Goal: Task Accomplishment & Management: Use online tool/utility

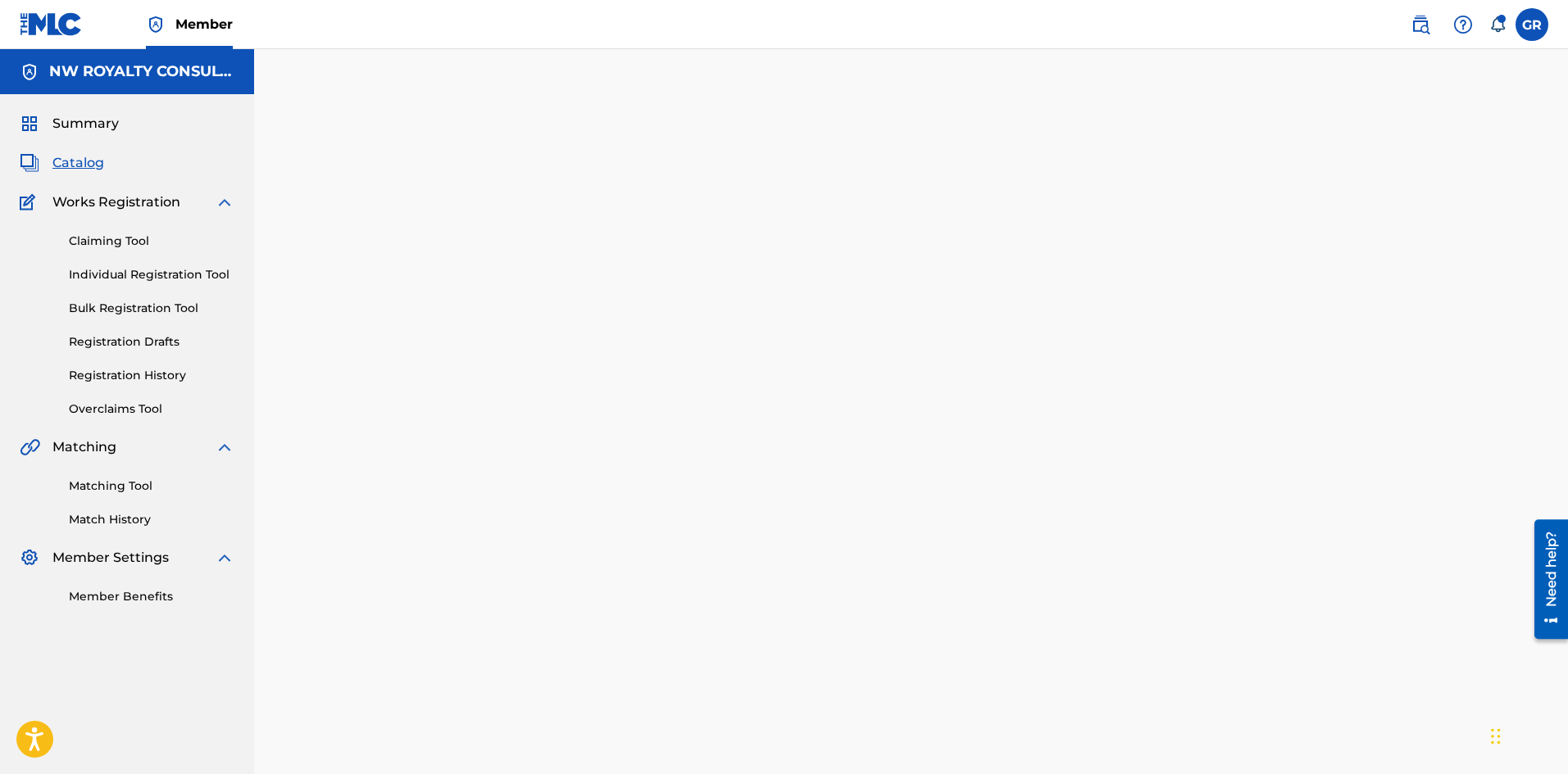
click at [116, 489] on link "Matching Tool" at bounding box center [151, 486] width 165 height 17
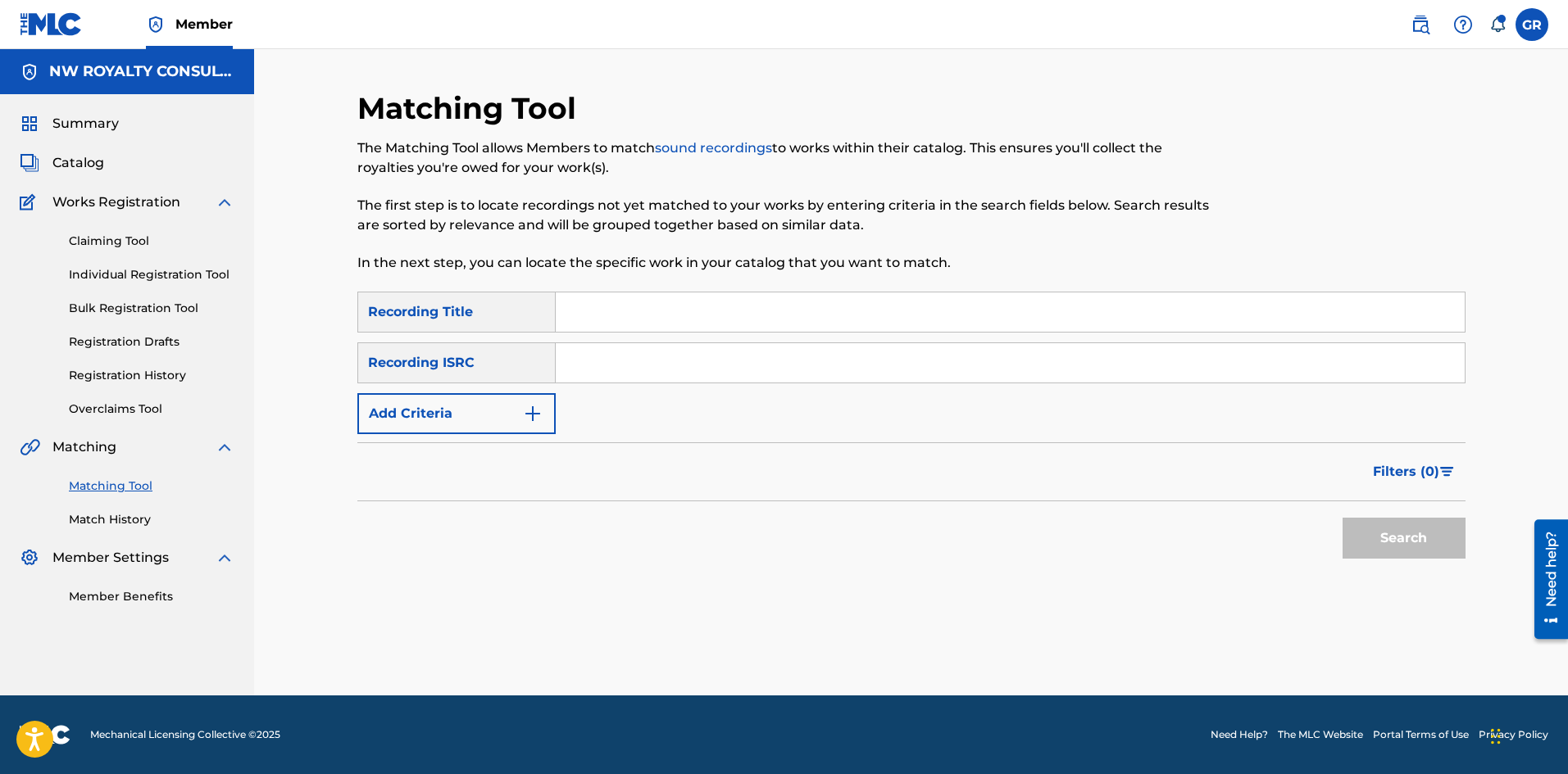
click at [581, 307] on input "Search Form" at bounding box center [1010, 312] width 909 height 39
paste input "WOIE"
type input "WOIE"
click at [534, 408] on img "Search Form" at bounding box center [533, 414] width 20 height 20
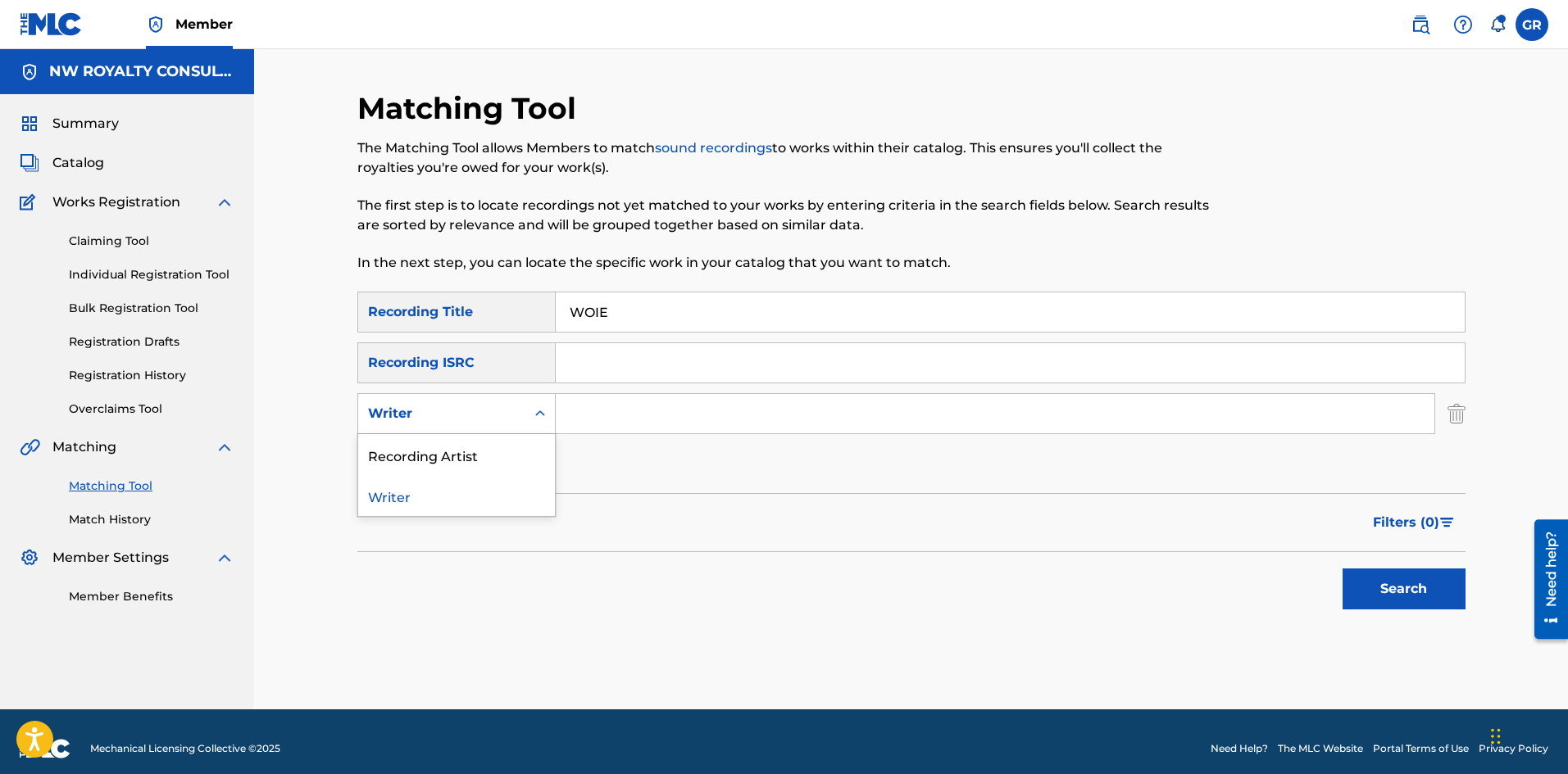
click at [534, 408] on icon "Search Form" at bounding box center [540, 413] width 16 height 16
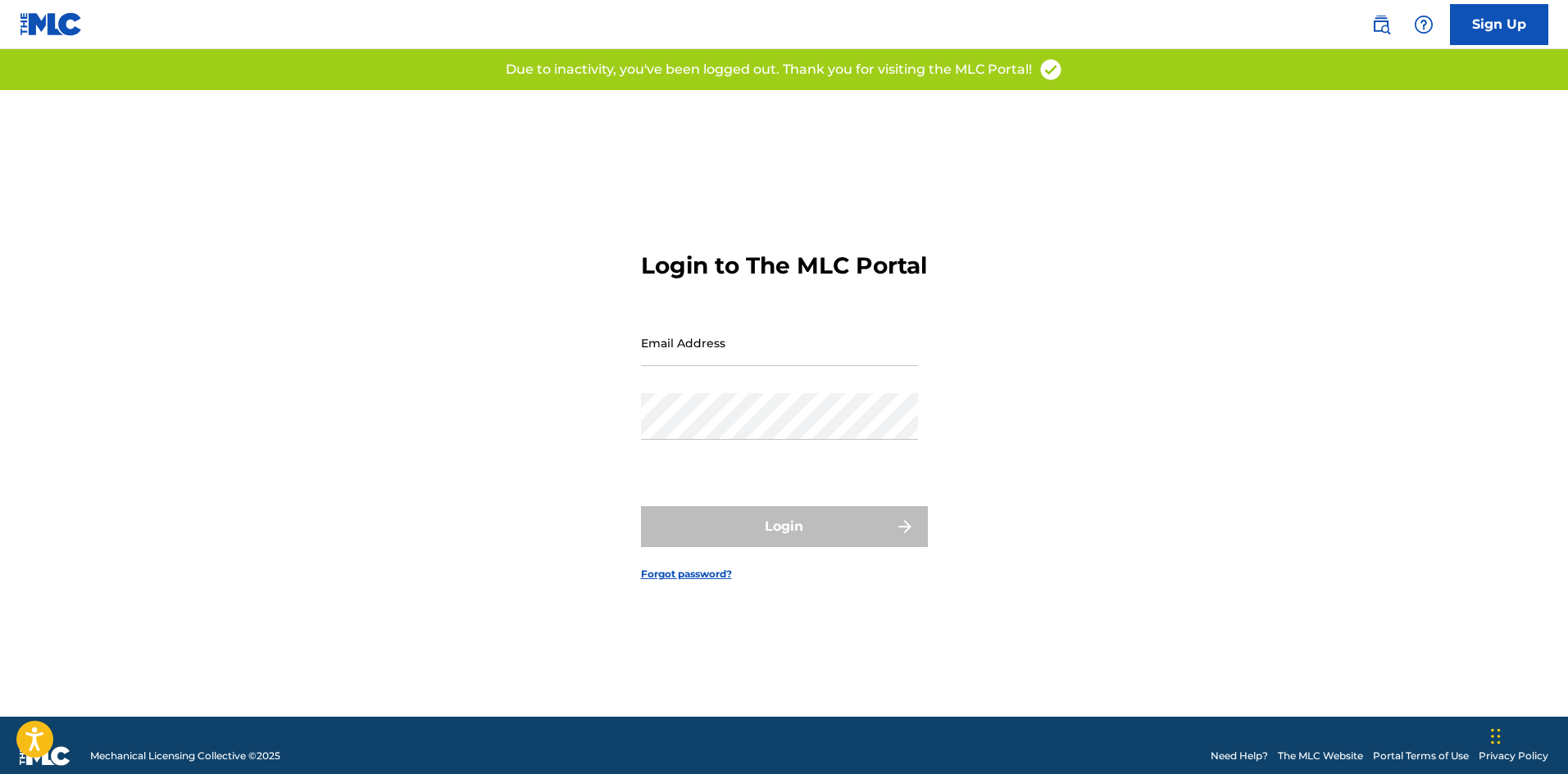
click at [769, 547] on div "Login" at bounding box center [784, 526] width 287 height 41
type input "[EMAIL_ADDRESS][DOMAIN_NAME]"
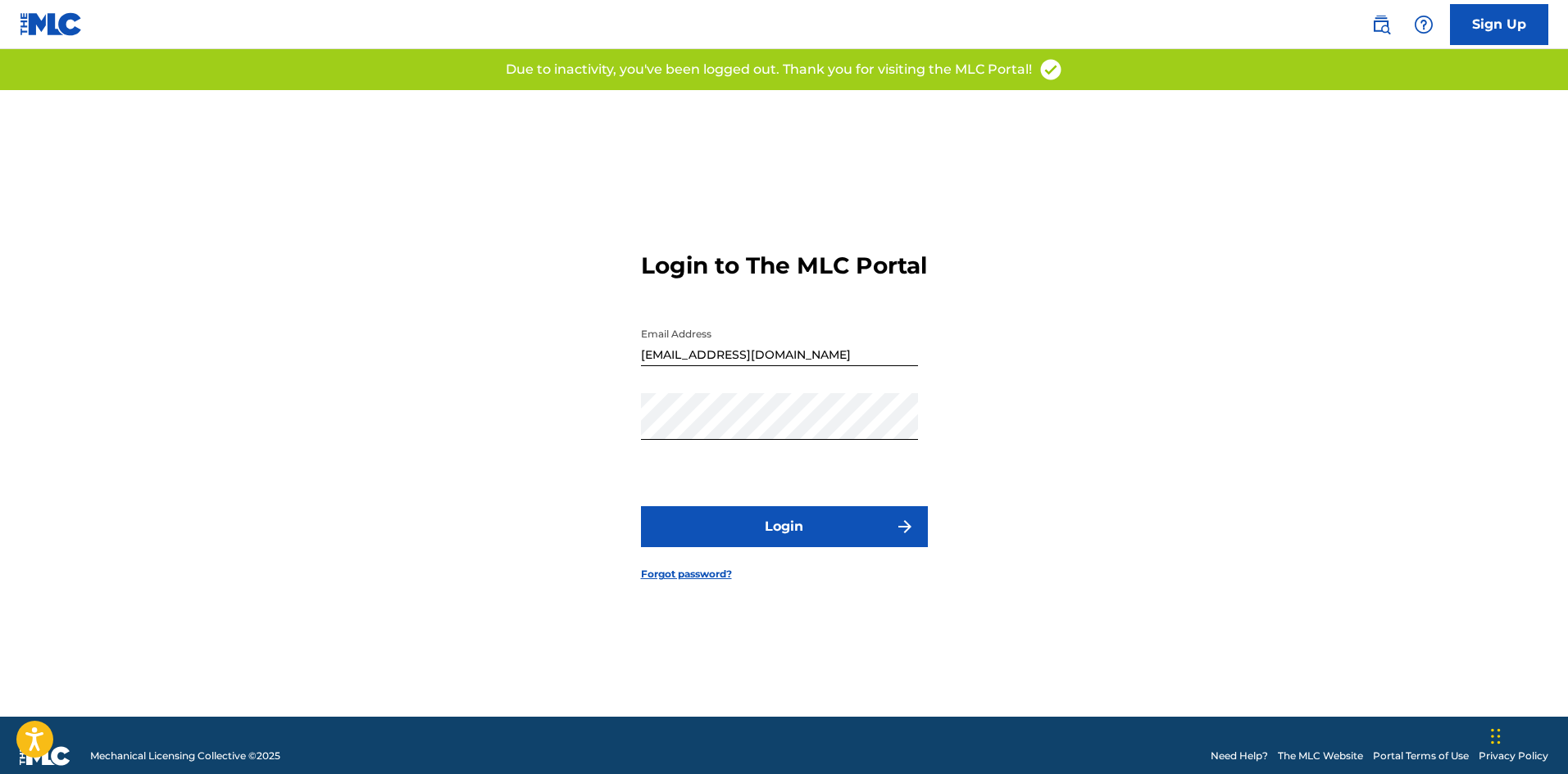
click at [788, 528] on button "Login" at bounding box center [784, 526] width 287 height 41
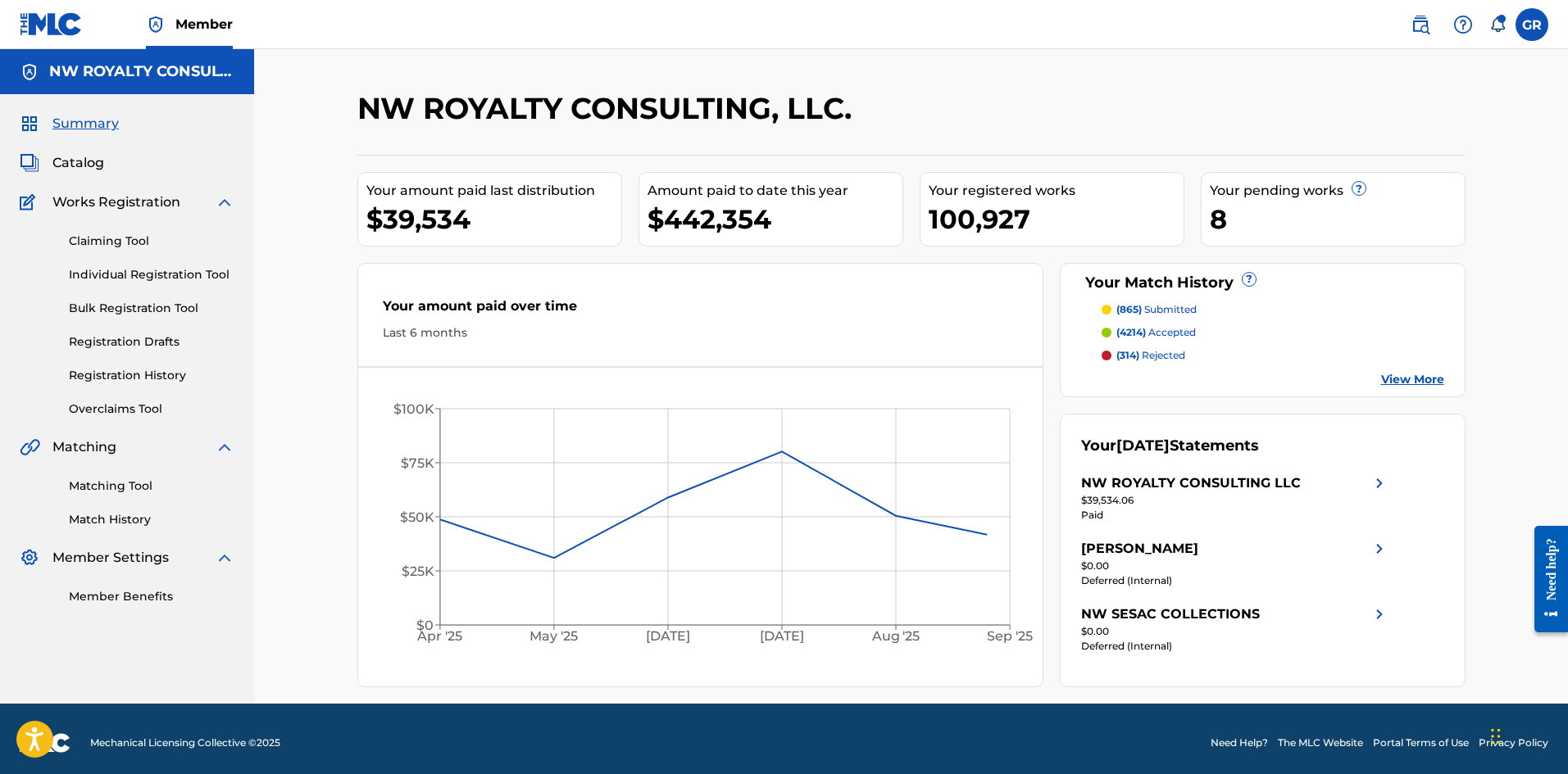
click at [128, 483] on link "Matching Tool" at bounding box center [151, 486] width 165 height 17
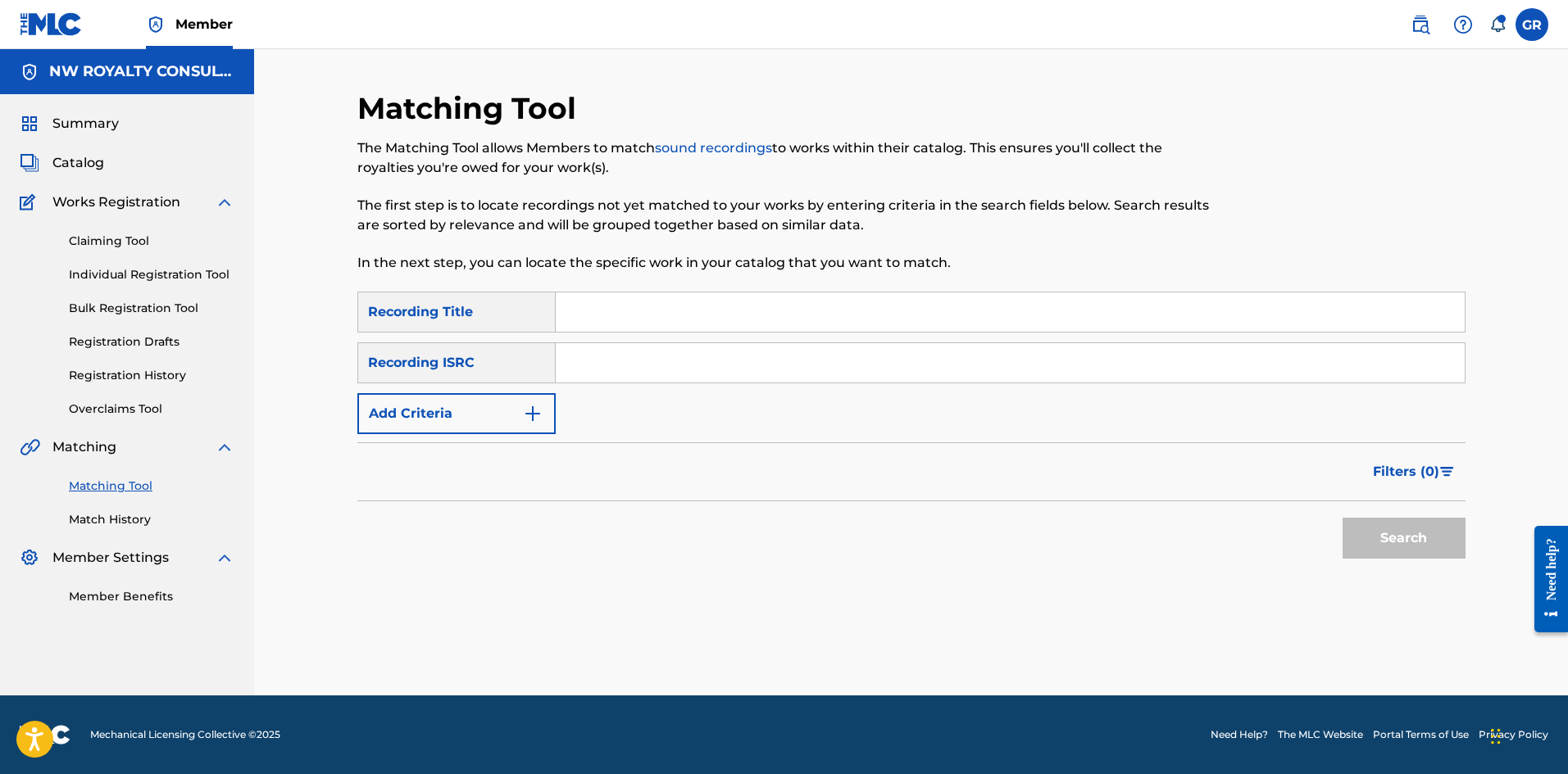
click at [578, 306] on input "Search Form" at bounding box center [1010, 312] width 909 height 39
paste input "WOIE"
type input "WOIE"
click at [533, 409] on img "Search Form" at bounding box center [533, 414] width 20 height 20
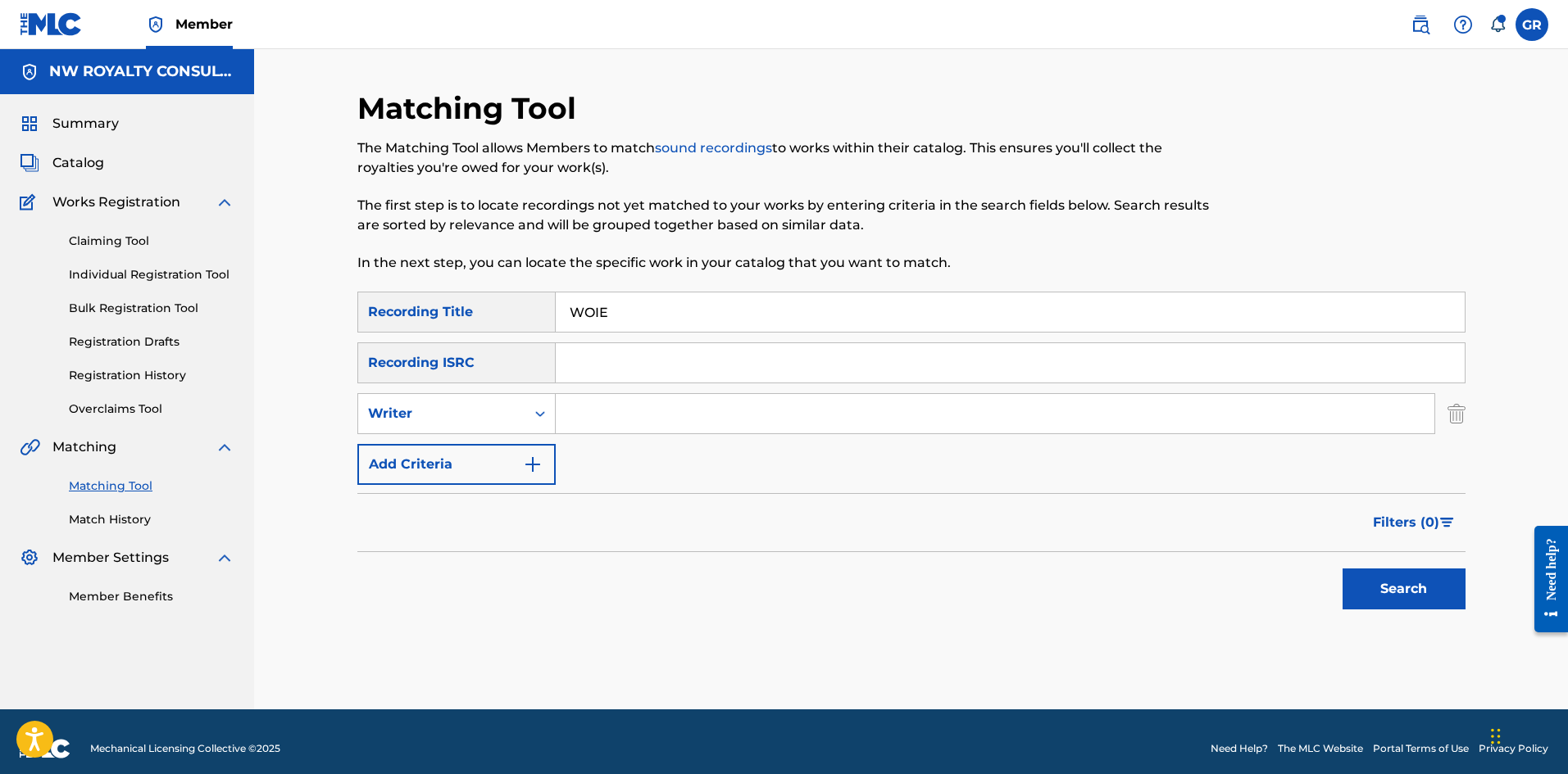
click at [533, 409] on icon "Search Form" at bounding box center [540, 413] width 16 height 16
click at [454, 449] on div "Recording Artist" at bounding box center [455, 454] width 196 height 41
click at [589, 412] on input "Search Form" at bounding box center [995, 413] width 879 height 39
type input "AIDONIA"
click at [1342, 569] on button "Search" at bounding box center [1403, 589] width 123 height 41
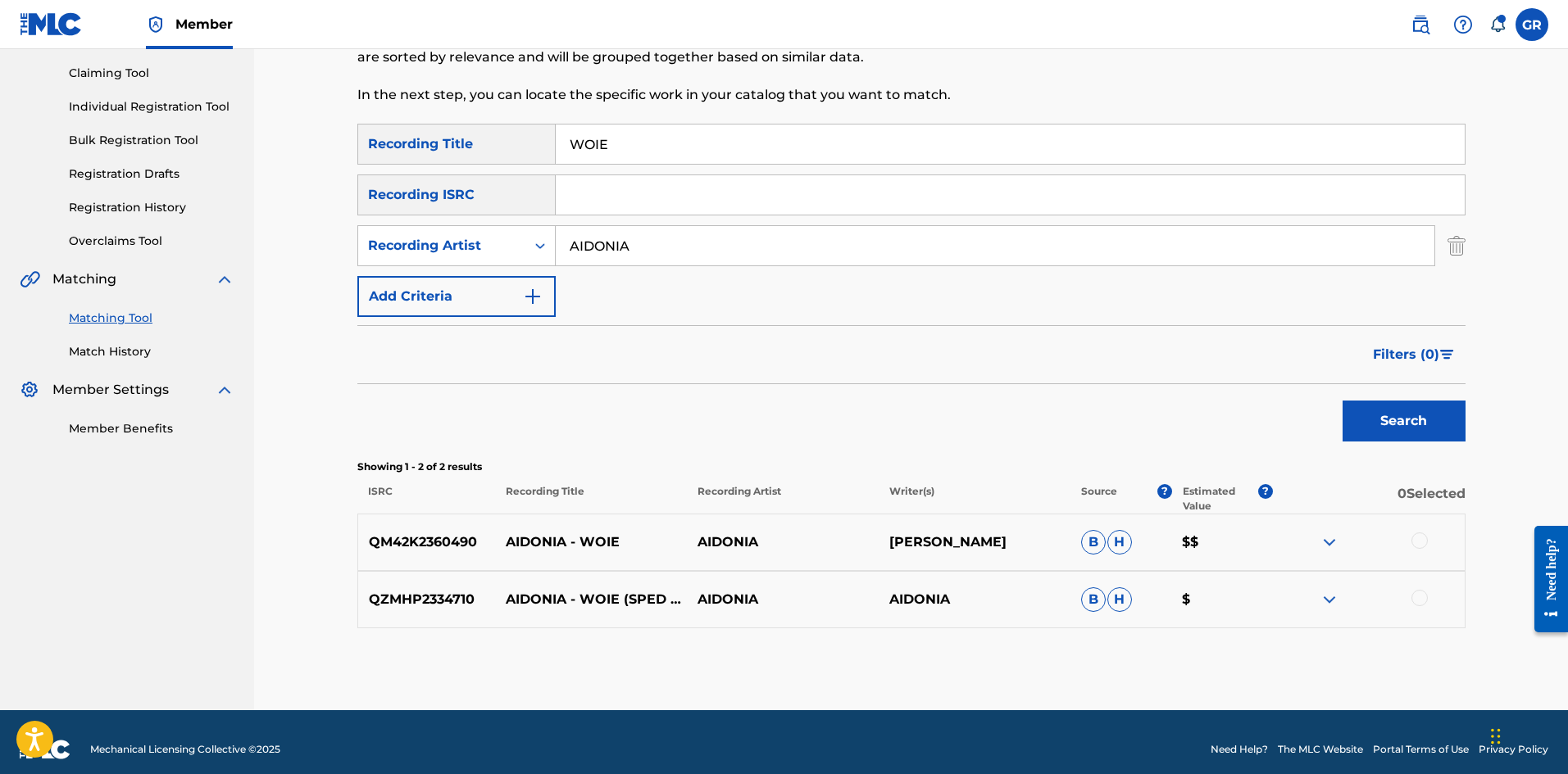
scroll to position [182, 0]
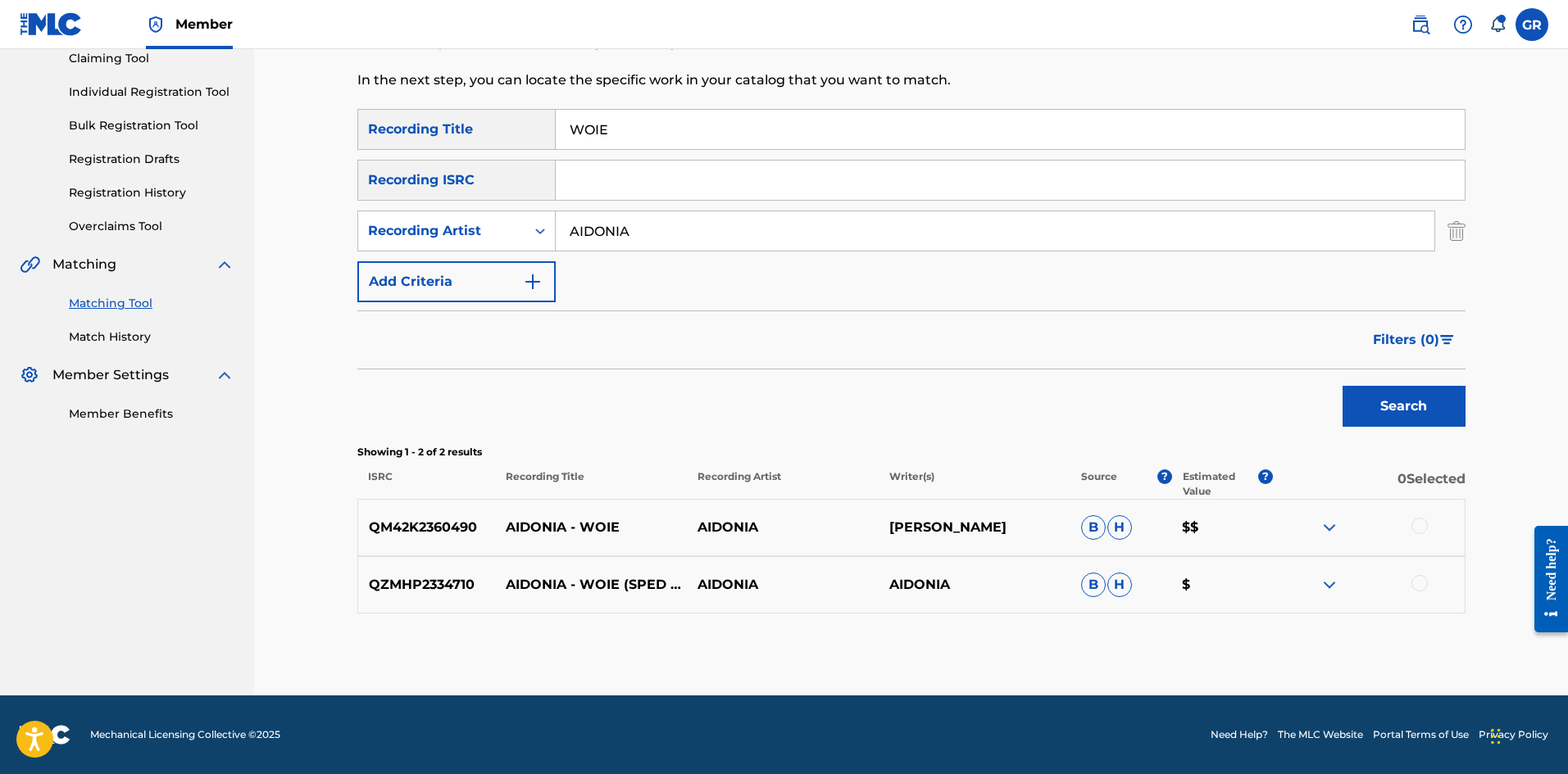
click at [1424, 523] on div at bounding box center [1420, 526] width 16 height 16
click at [1423, 584] on div at bounding box center [1420, 583] width 16 height 16
click at [432, 525] on p "QM42K2360490" at bounding box center [426, 528] width 137 height 20
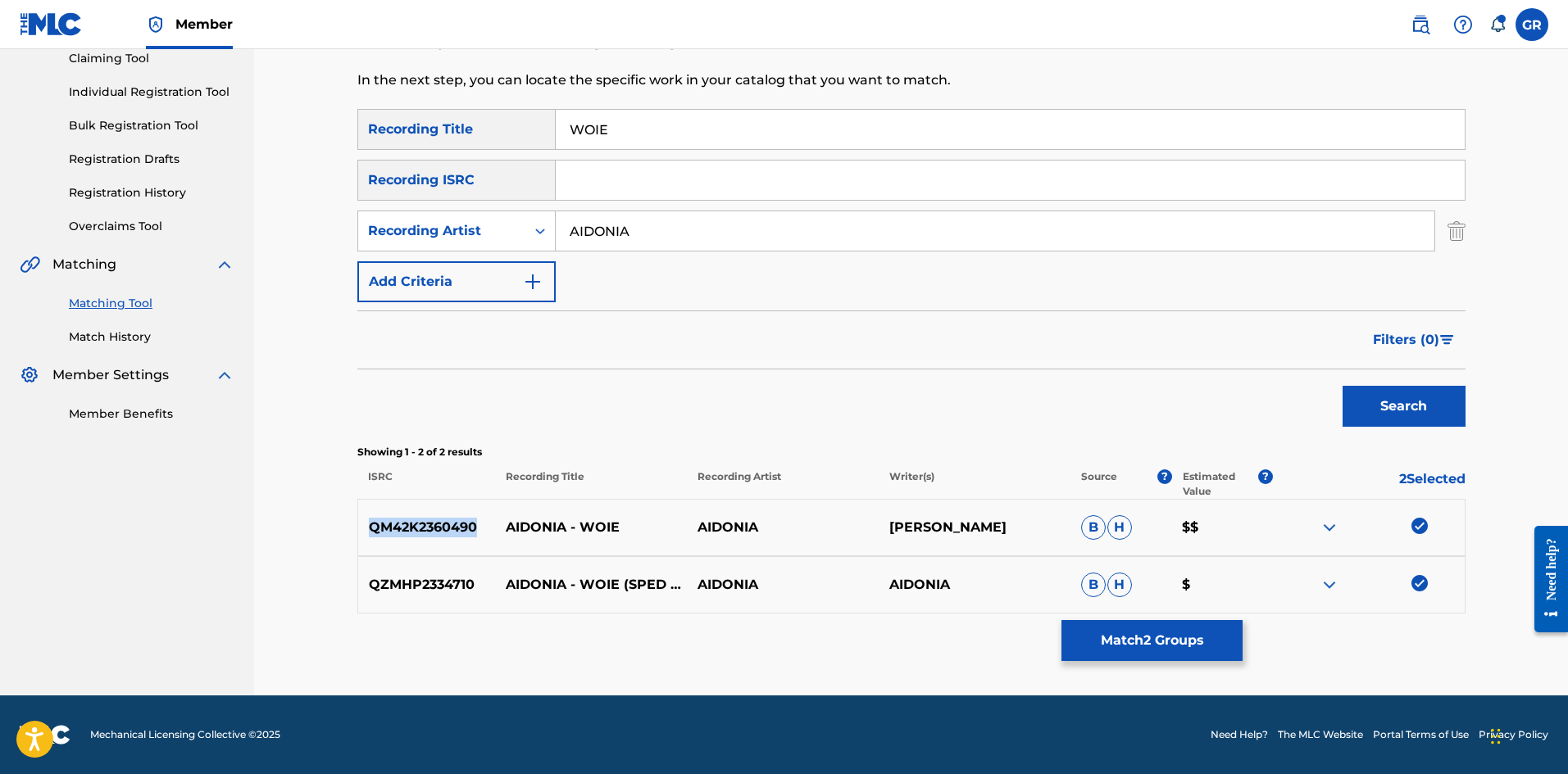
click at [432, 525] on p "QM42K2360490" at bounding box center [426, 528] width 137 height 20
copy p "QM42K2360490"
click at [414, 589] on p "QZMHP2334710" at bounding box center [426, 585] width 137 height 20
copy p "QZMHP2334710"
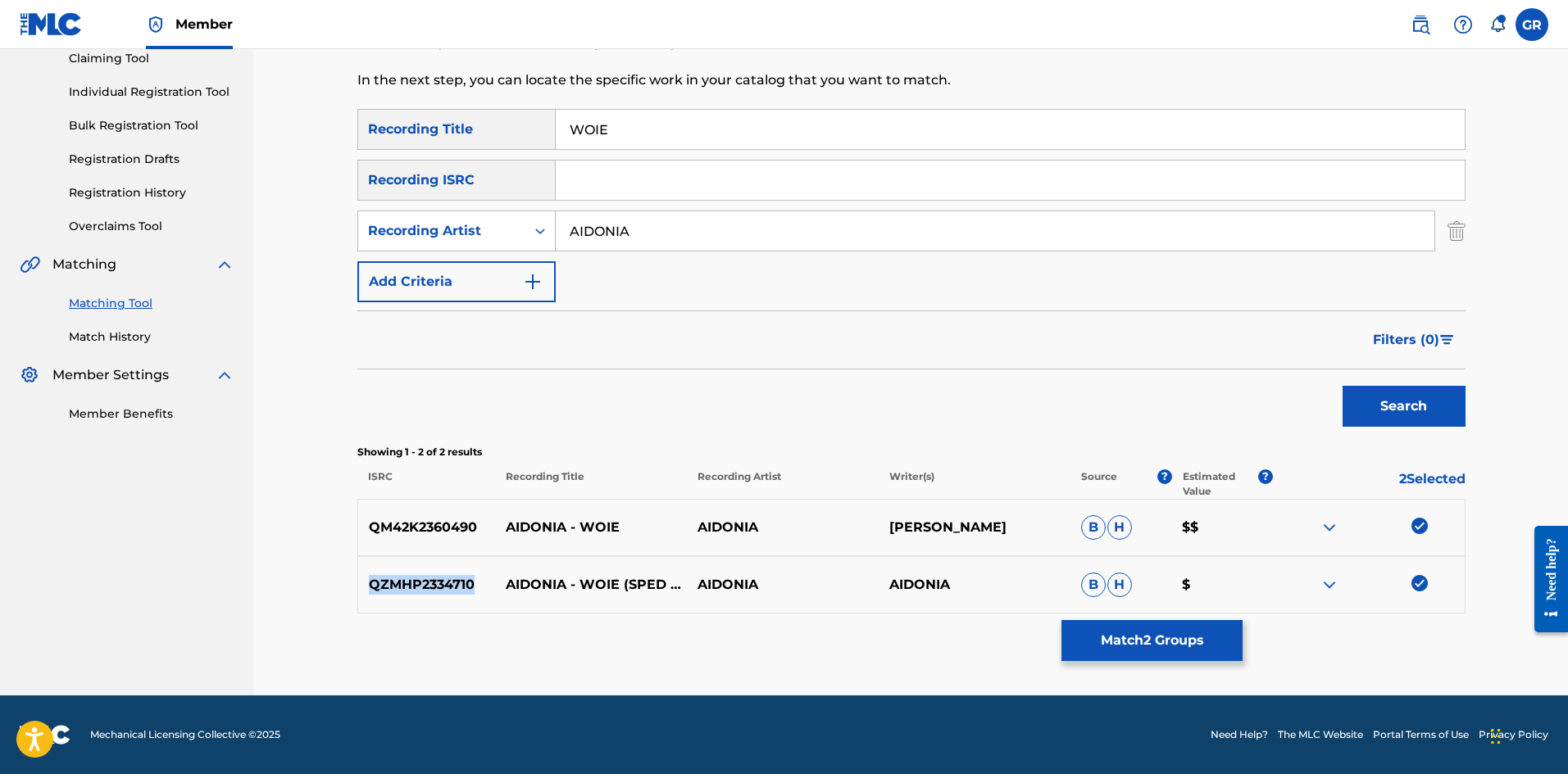
click at [1149, 636] on button "Match 2 Groups" at bounding box center [1152, 641] width 181 height 41
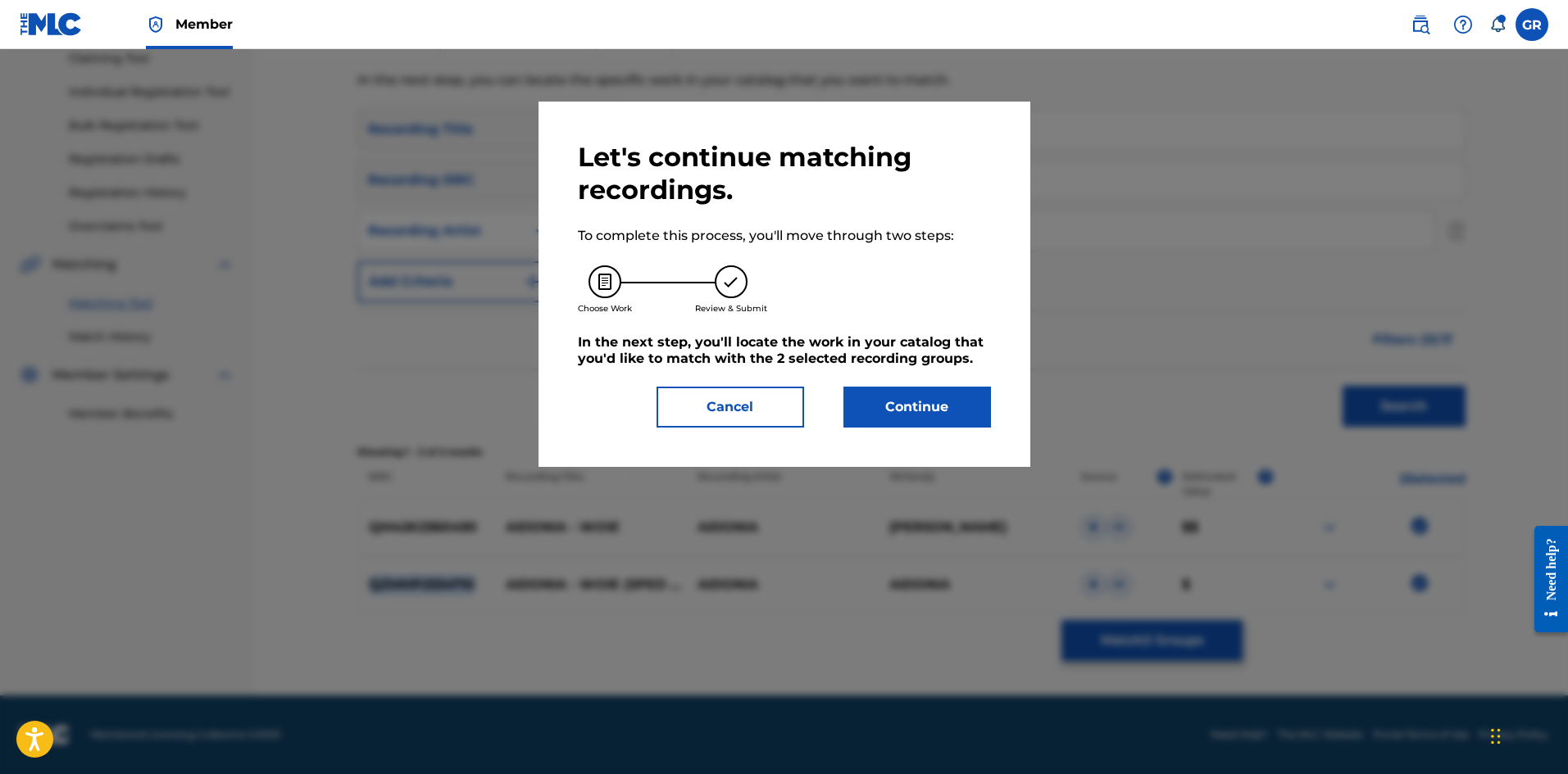
click at [918, 410] on button "Continue" at bounding box center [916, 406] width 147 height 41
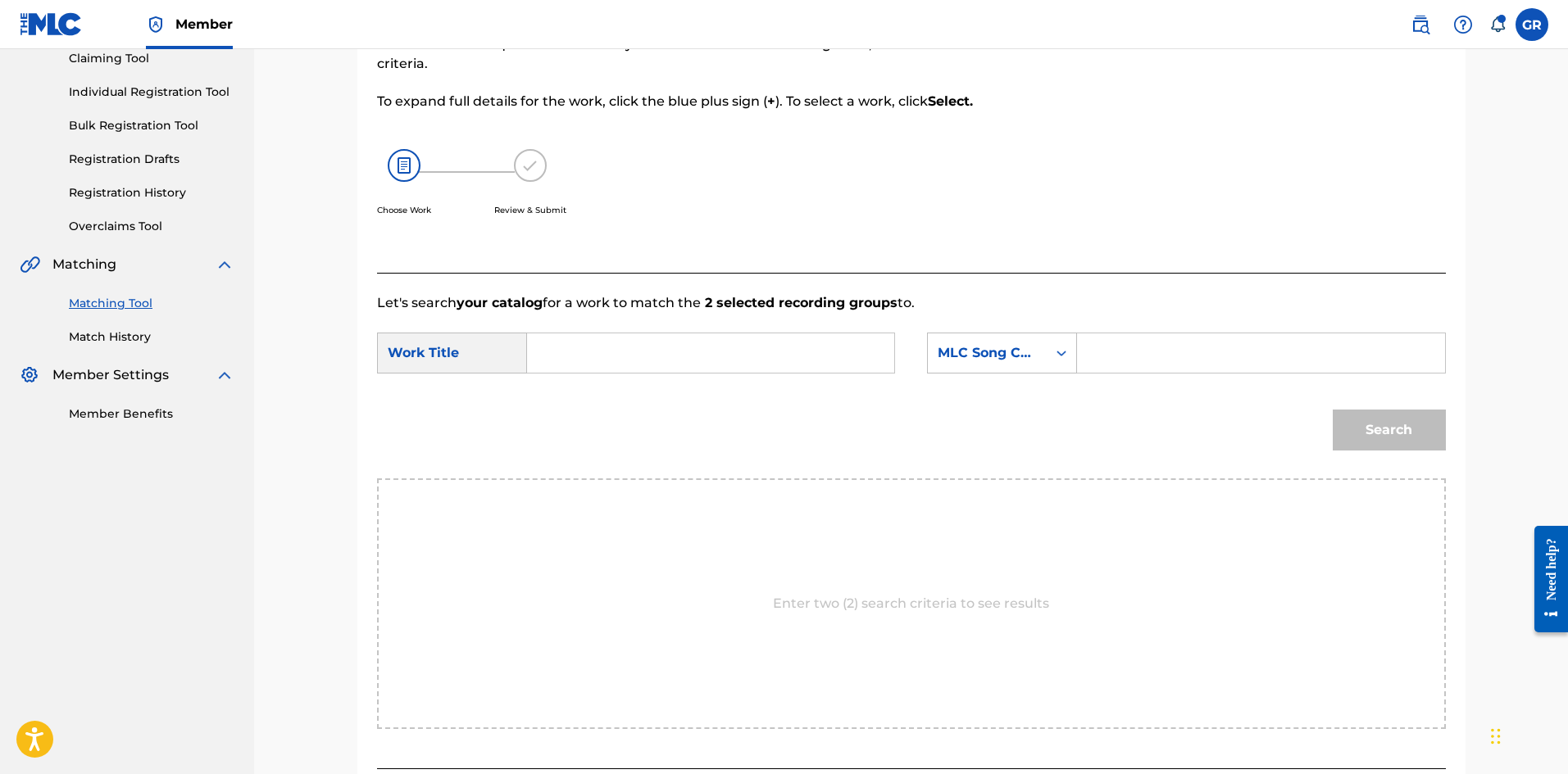
click at [552, 345] on input "Search Form" at bounding box center [710, 353] width 340 height 39
paste input "WOIE"
type input "WOIE"
click at [1144, 349] on input "Search Form" at bounding box center [1260, 353] width 340 height 39
paste input "WC75Y1"
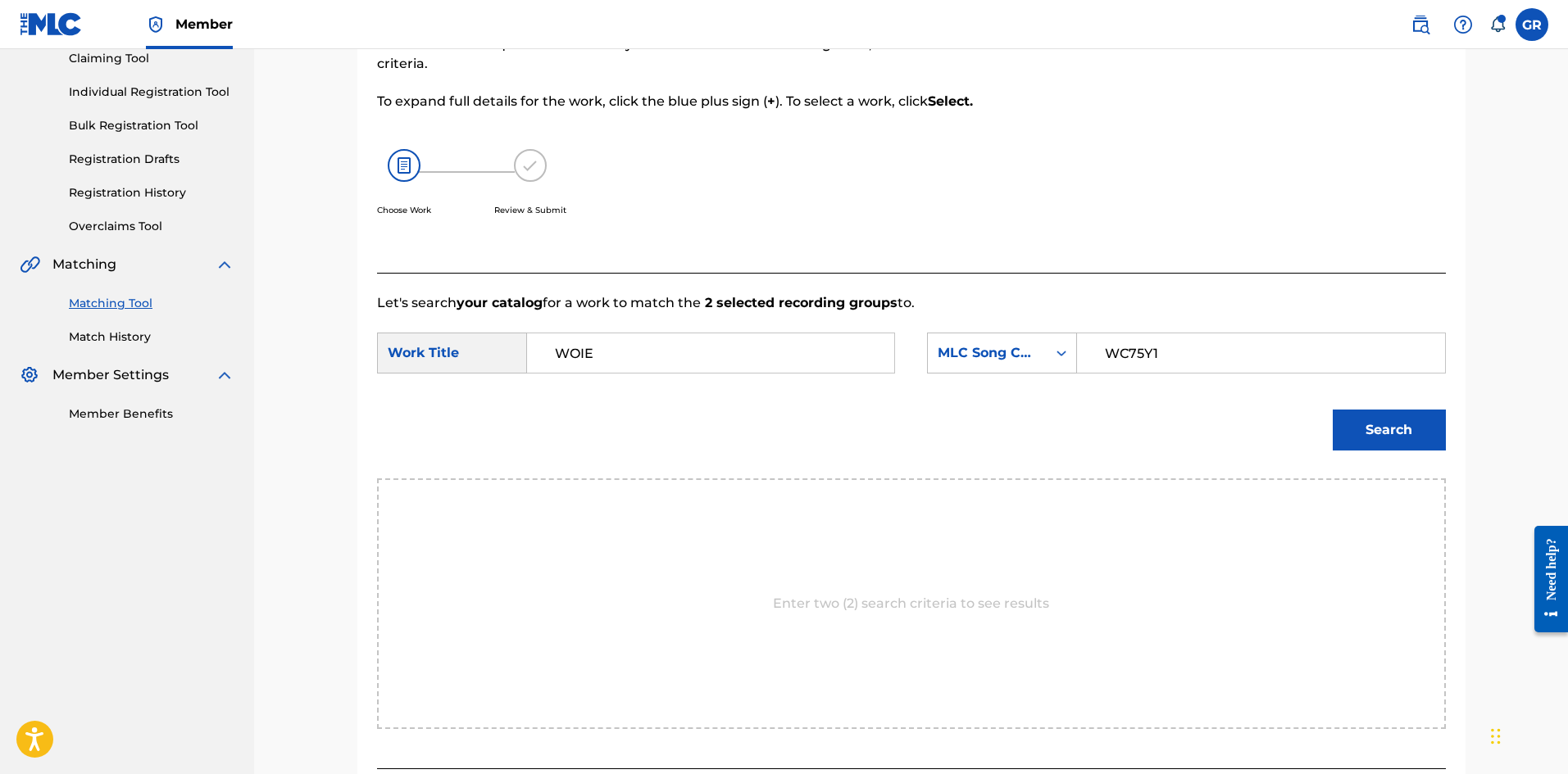
type input "WC75Y1"
click at [1371, 429] on button "Search" at bounding box center [1390, 429] width 114 height 41
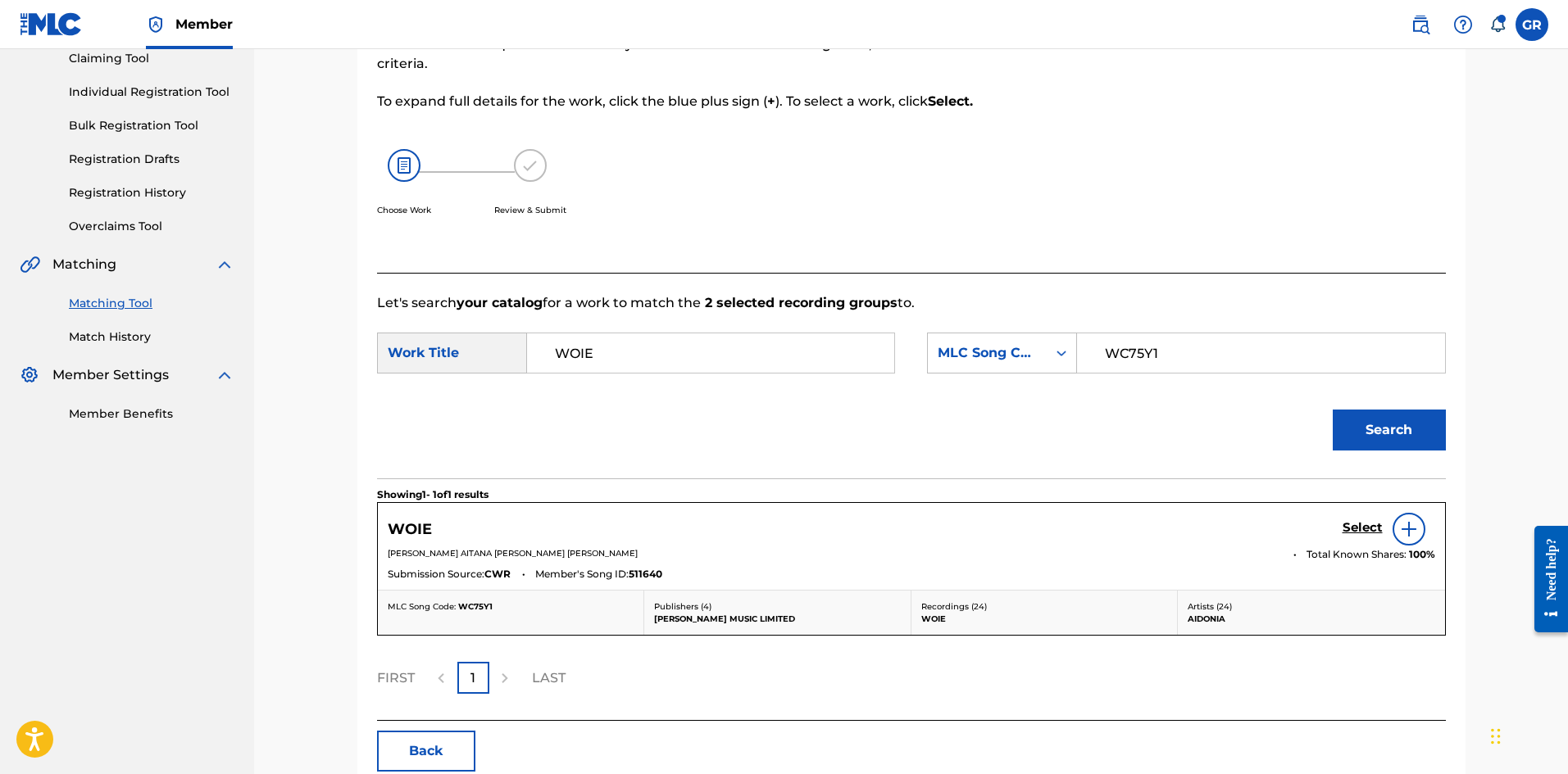
click at [1361, 526] on h5 "Select" at bounding box center [1362, 528] width 40 height 16
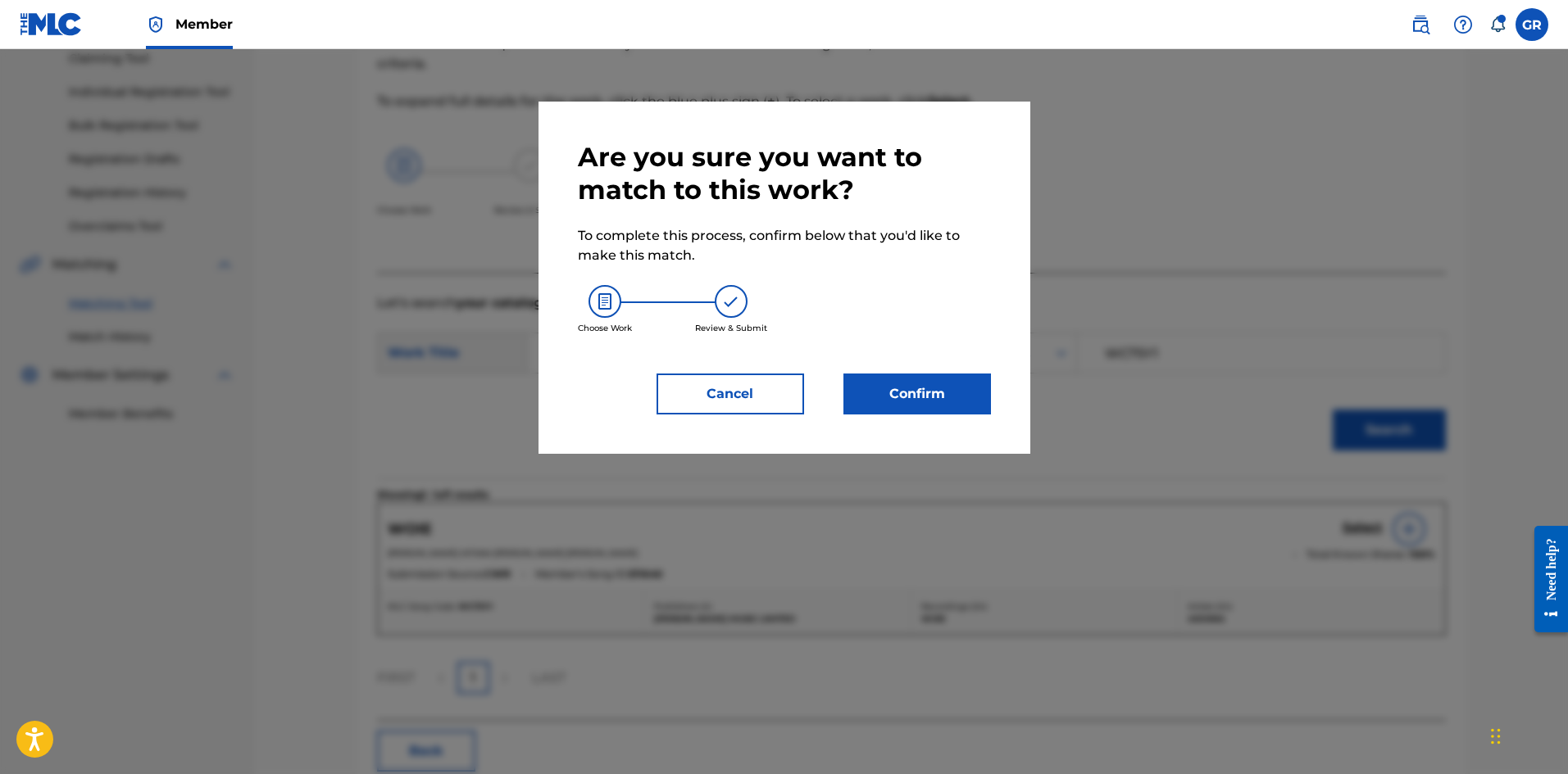
click at [910, 399] on button "Confirm" at bounding box center [916, 393] width 147 height 41
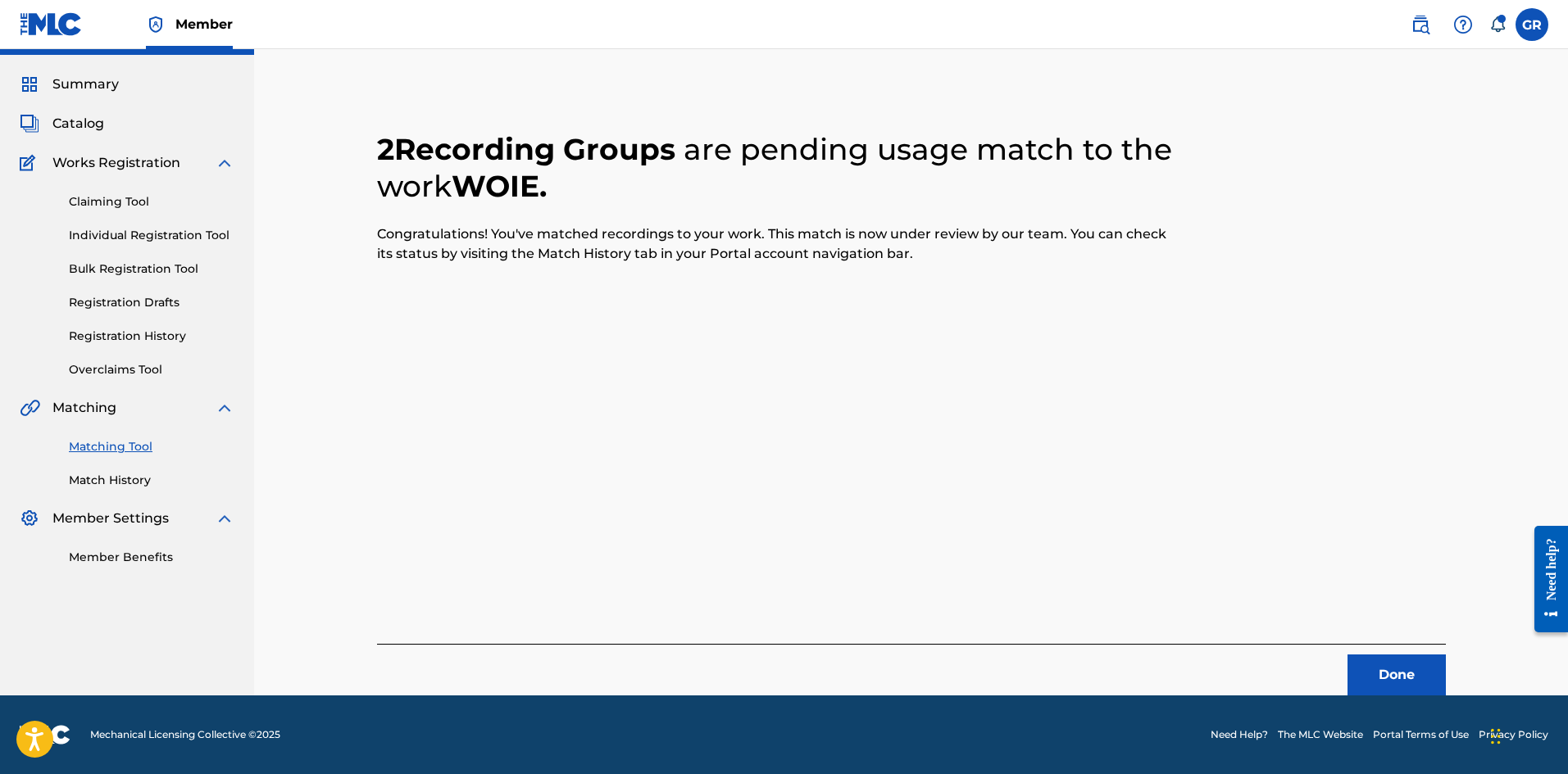
scroll to position [39, 0]
click at [1384, 676] on button "Done" at bounding box center [1396, 674] width 99 height 41
